Goal: Communication & Community: Connect with others

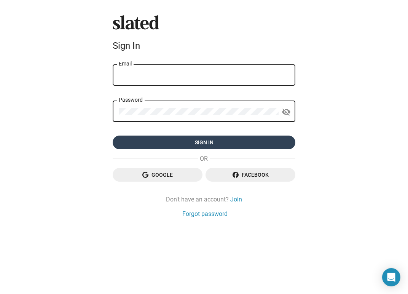
type input "[PERSON_NAME][EMAIL_ADDRESS][DOMAIN_NAME]"
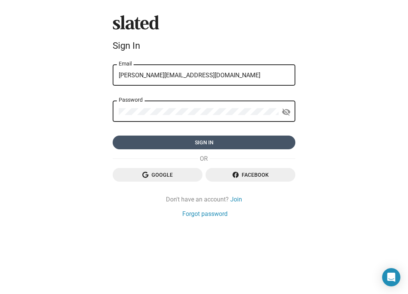
click at [210, 144] on span "Sign in" at bounding box center [204, 142] width 170 height 14
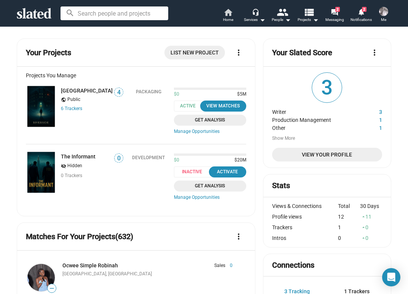
click at [223, 17] on span "Home" at bounding box center [228, 19] width 10 height 9
click at [336, 14] on mat-icon "forum" at bounding box center [334, 11] width 7 height 7
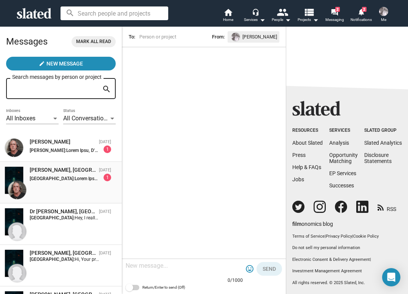
click at [79, 175] on div "[GEOGRAPHIC_DATA]: 1" at bounding box center [70, 177] width 81 height 8
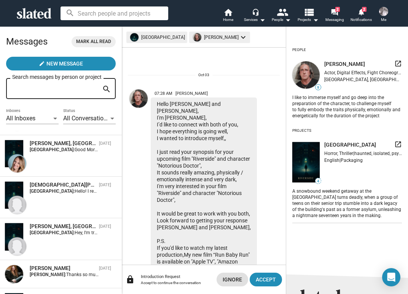
scroll to position [156, 0]
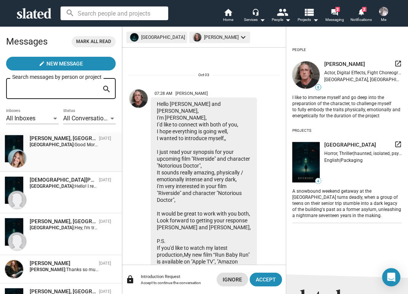
click at [82, 148] on div "[PERSON_NAME], [GEOGRAPHIC_DATA] [DATE] Riverside: Good Morning [PERSON_NAME], …" at bounding box center [61, 151] width 113 height 32
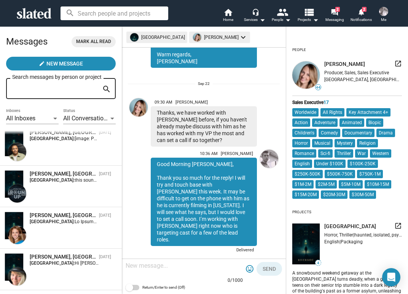
scroll to position [212, 0]
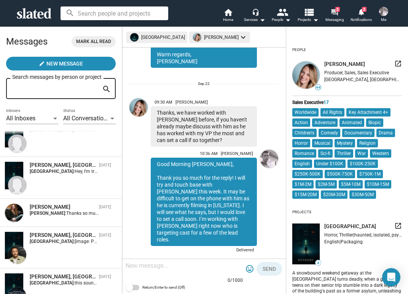
click at [331, 10] on mat-icon "forum" at bounding box center [334, 11] width 7 height 7
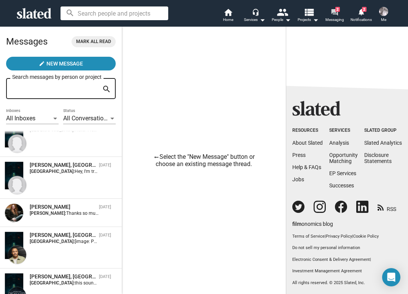
click at [340, 17] on span "Messaging" at bounding box center [334, 19] width 19 height 9
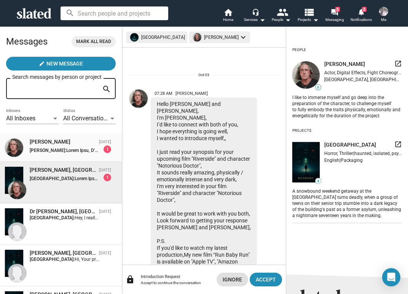
scroll to position [305, 0]
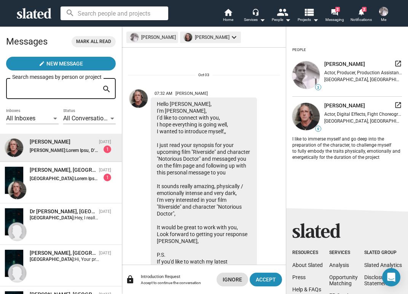
scroll to position [332, 0]
